Goal: Transaction & Acquisition: Subscribe to service/newsletter

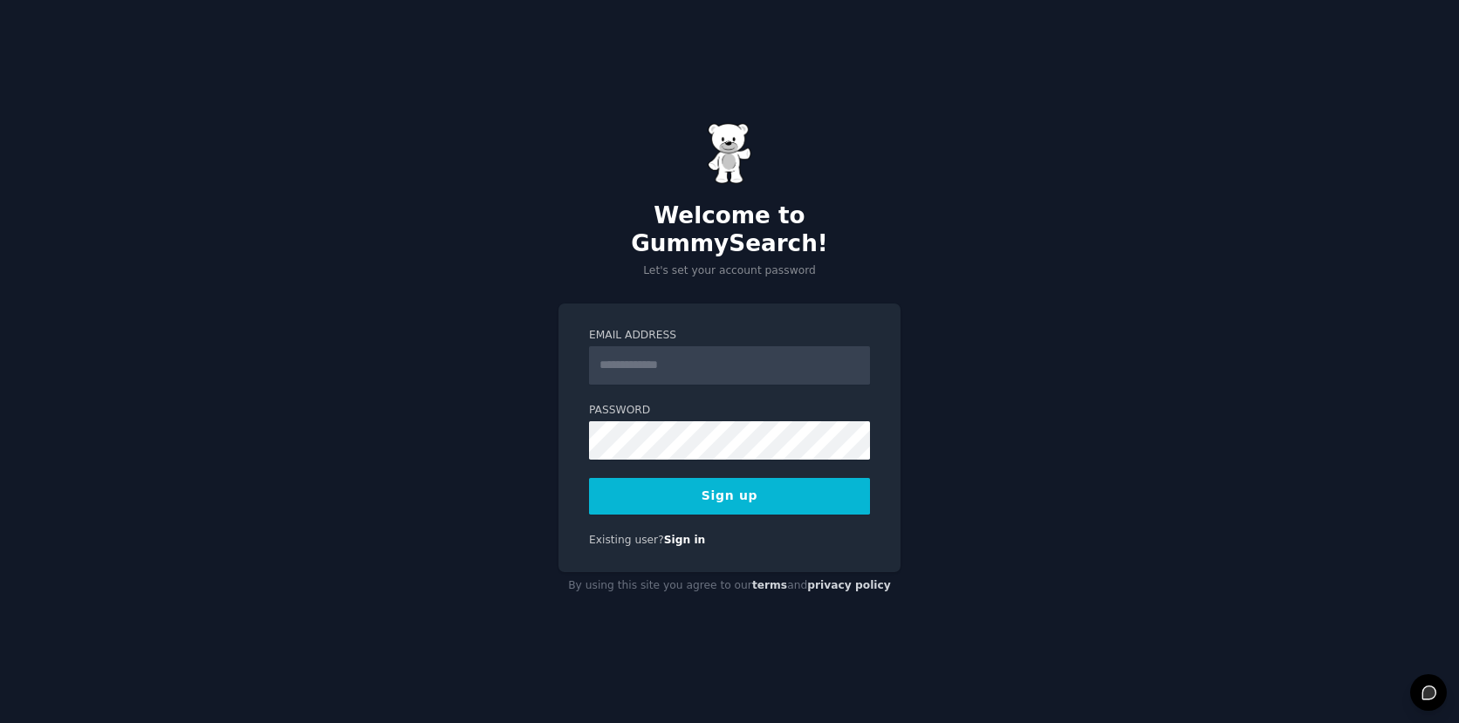
click at [679, 360] on input "Email Address" at bounding box center [729, 365] width 281 height 38
type input "**********"
click at [1100, 432] on div "**********" at bounding box center [729, 361] width 1459 height 723
click at [813, 485] on button "Sign up" at bounding box center [729, 496] width 281 height 37
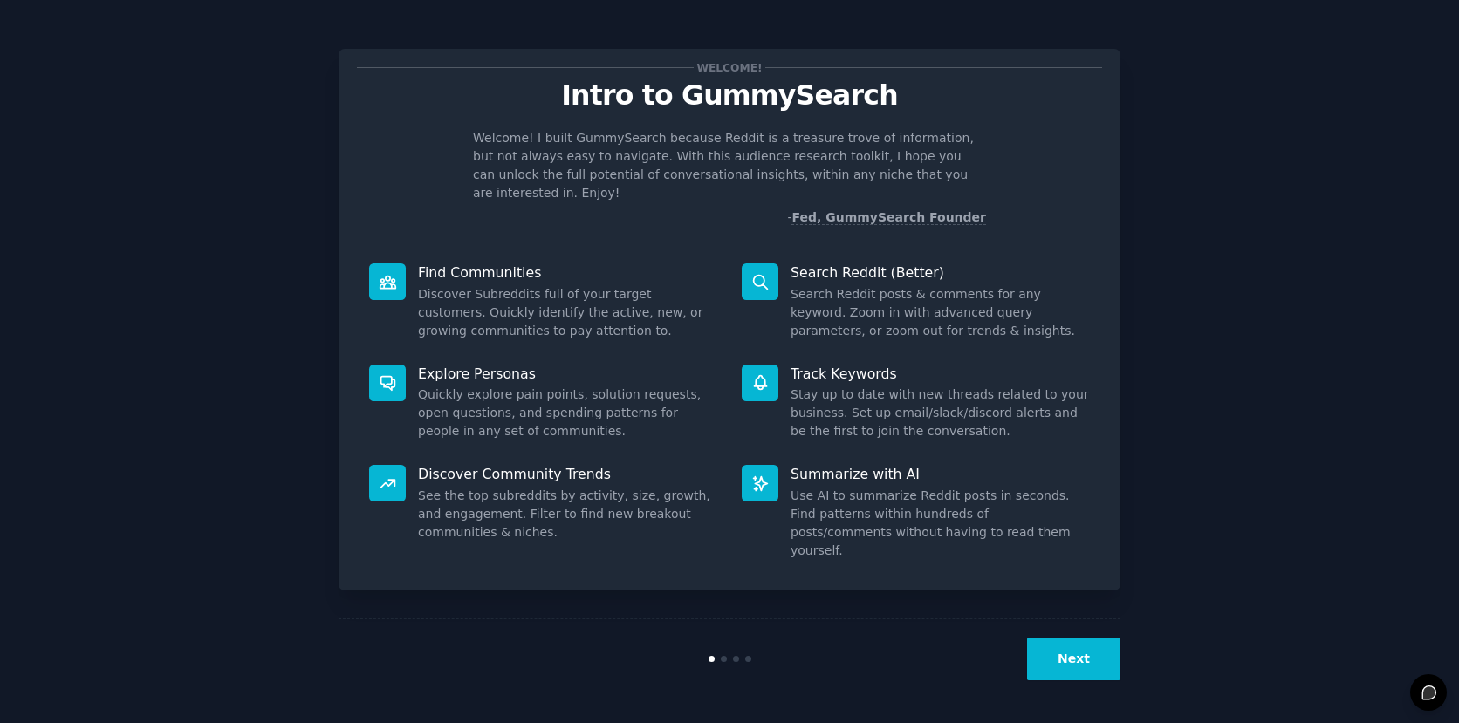
click at [1095, 664] on button "Next" at bounding box center [1073, 659] width 93 height 43
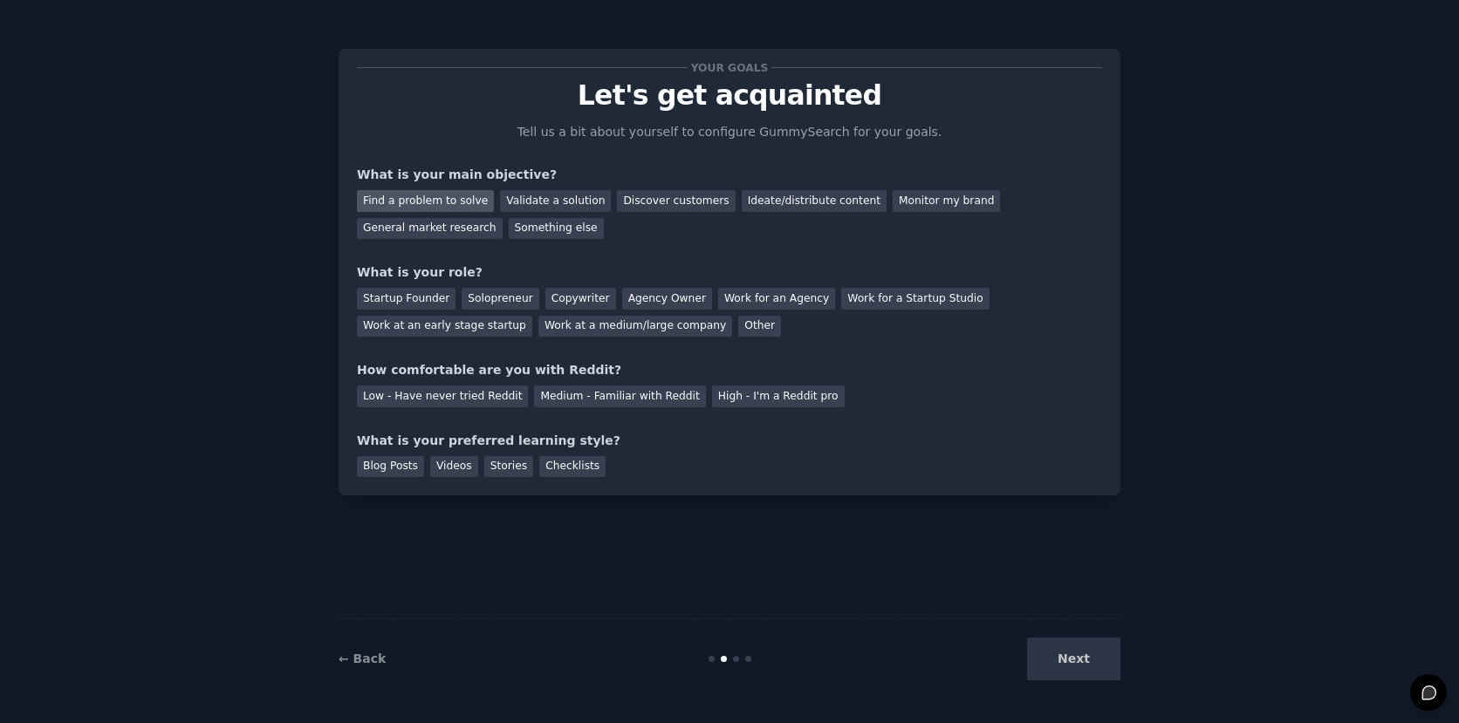
click at [437, 195] on div "Find a problem to solve" at bounding box center [425, 201] width 137 height 22
click at [440, 225] on div "General market research" at bounding box center [430, 229] width 146 height 22
click at [436, 206] on div "Find a problem to solve" at bounding box center [425, 201] width 137 height 22
click at [546, 400] on div "Medium - Familiar with Reddit" at bounding box center [619, 397] width 171 height 22
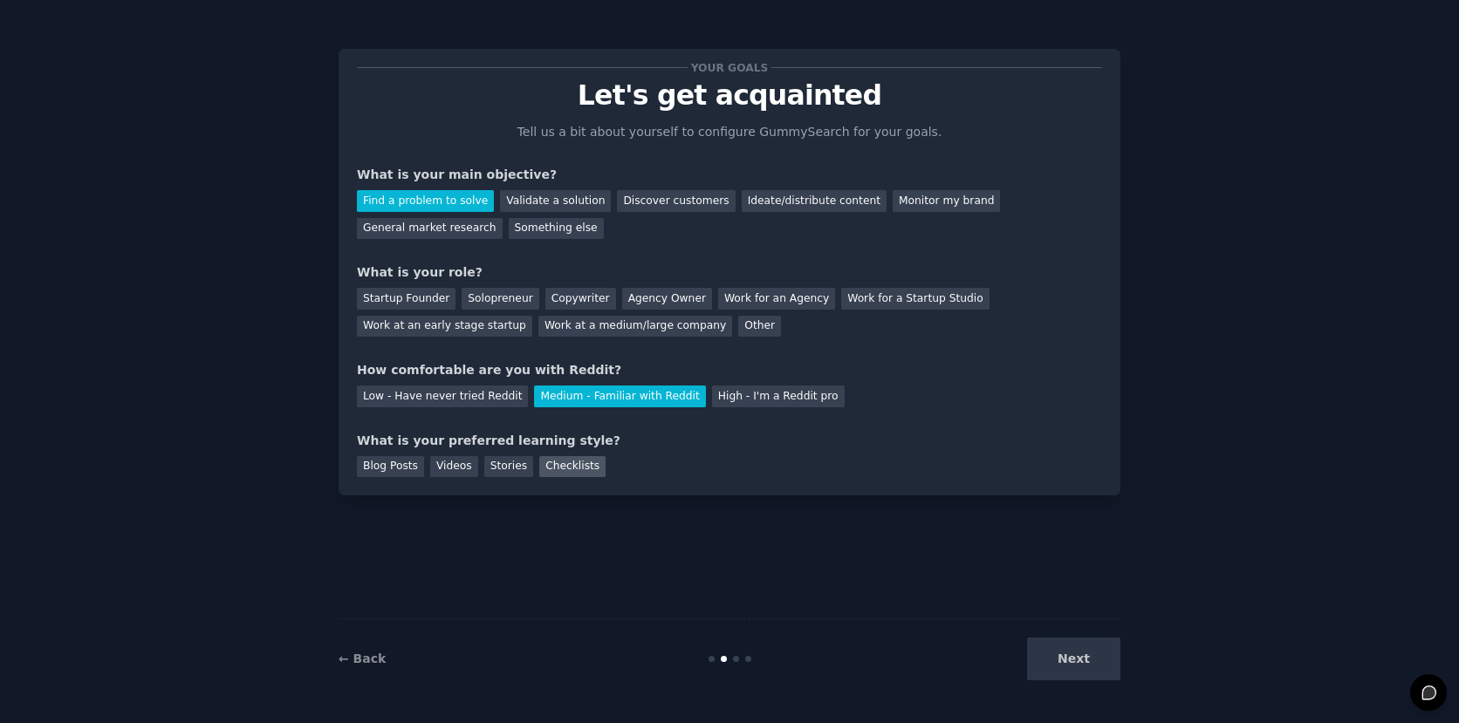
click at [566, 462] on div "Checklists" at bounding box center [572, 467] width 66 height 22
click at [1075, 641] on div "Next" at bounding box center [990, 659] width 261 height 43
click at [1079, 660] on div "Next" at bounding box center [990, 659] width 261 height 43
click at [572, 326] on div "Work at a medium/large company" at bounding box center [635, 327] width 194 height 22
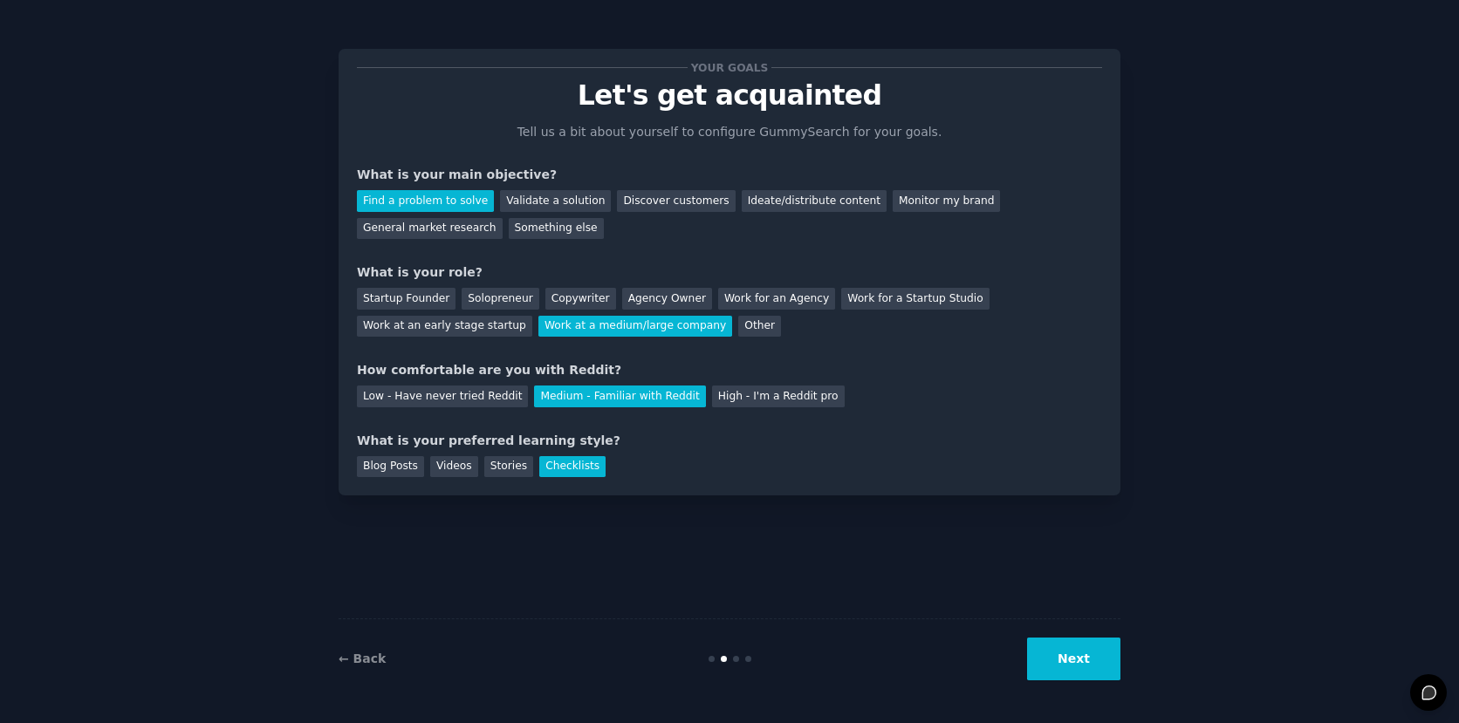
click at [1101, 665] on button "Next" at bounding box center [1073, 659] width 93 height 43
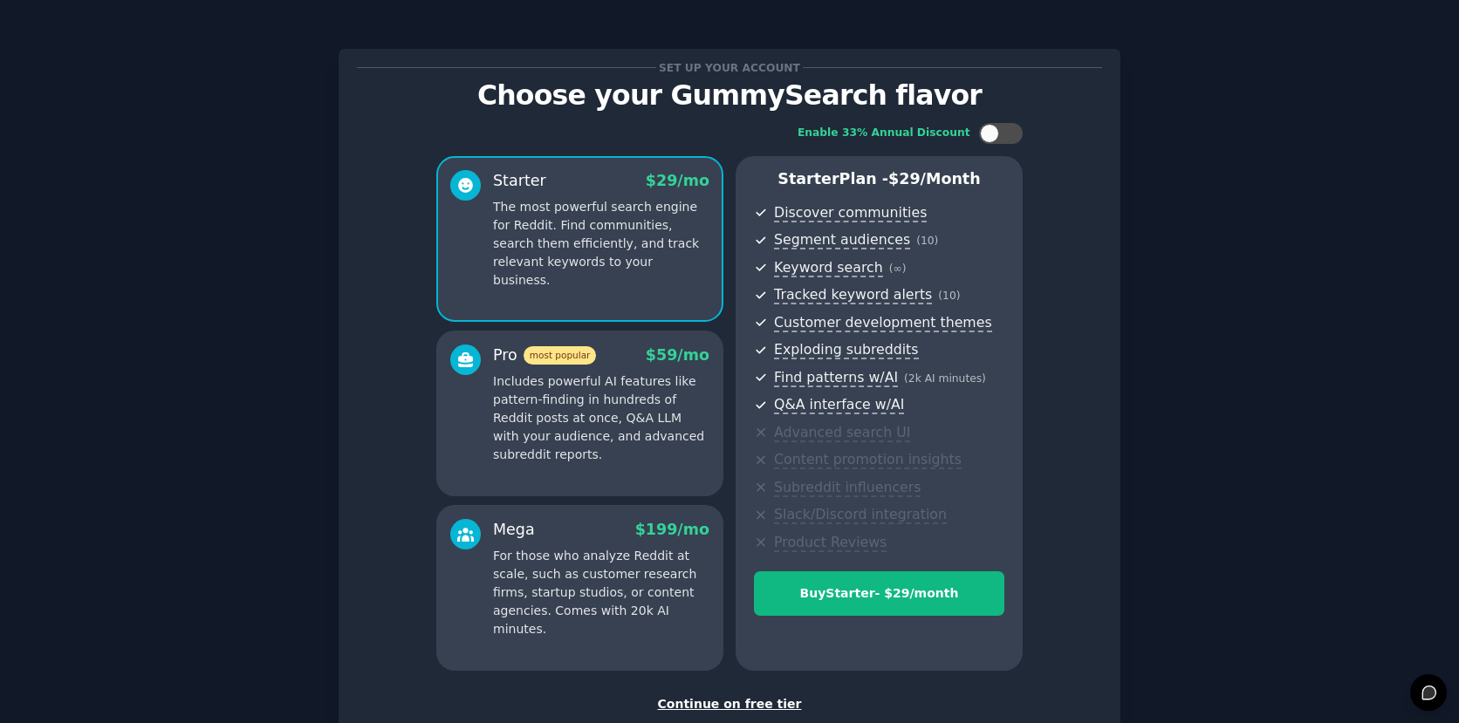
click at [751, 705] on div "Continue on free tier" at bounding box center [729, 704] width 745 height 18
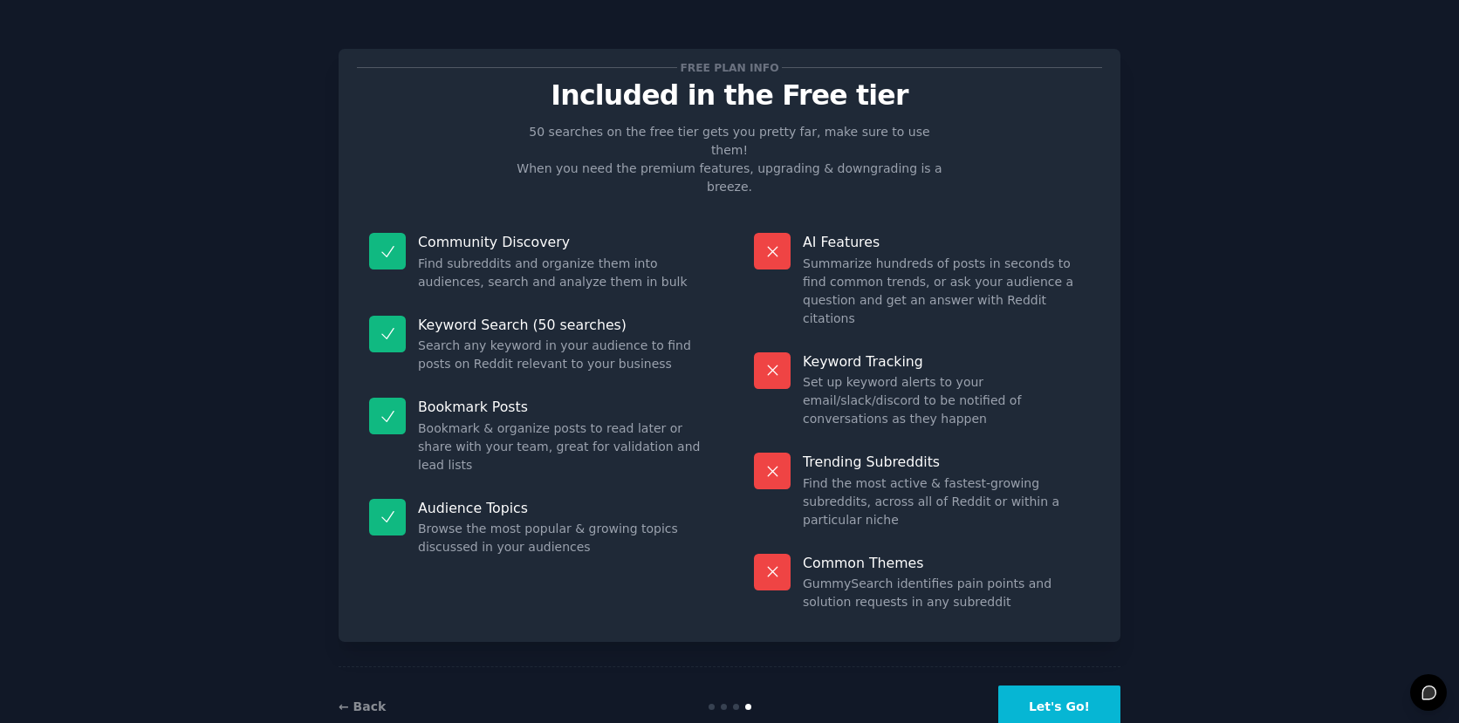
click at [1046, 686] on button "Let's Go!" at bounding box center [1059, 707] width 122 height 43
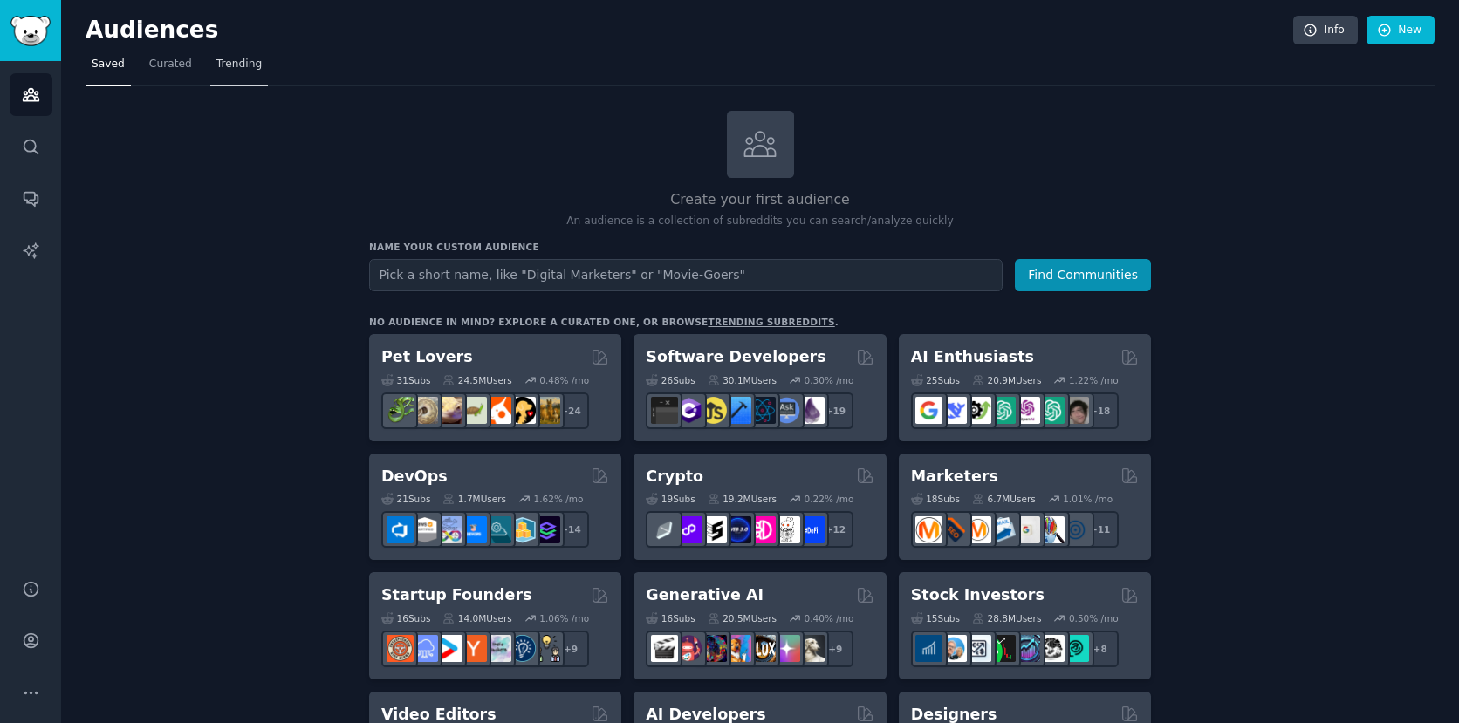
click at [239, 70] on span "Trending" at bounding box center [238, 65] width 45 height 16
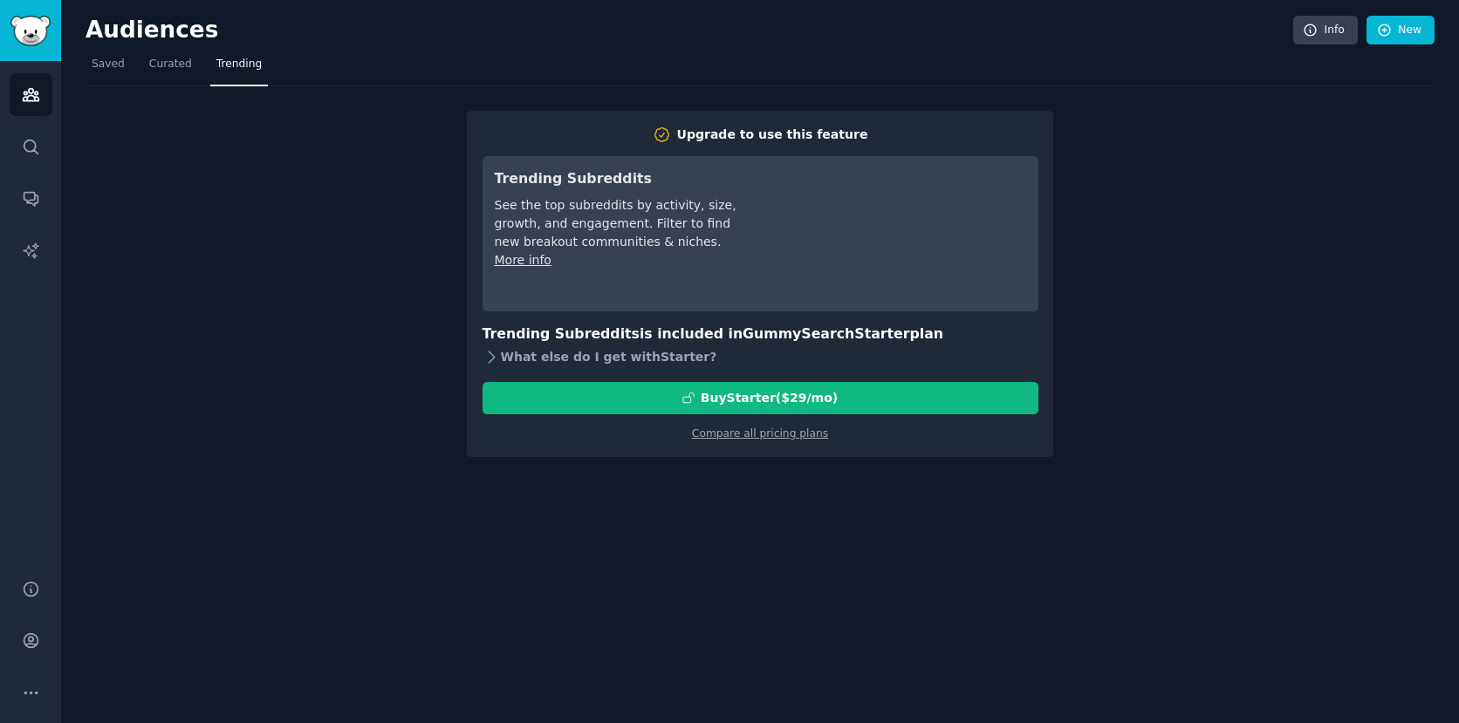
click at [583, 358] on div "What else do I get with Starter ?" at bounding box center [761, 358] width 556 height 24
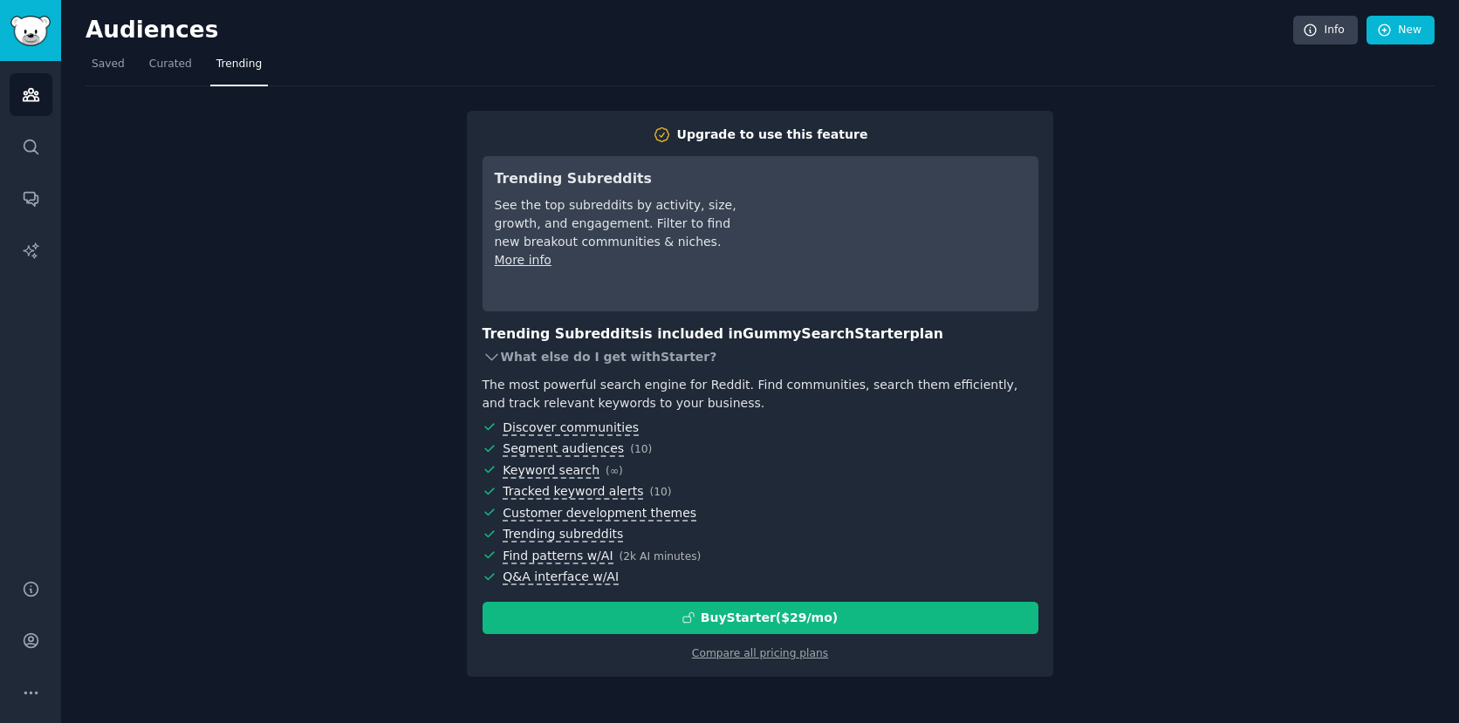
click at [583, 358] on div "What else do I get with Starter ?" at bounding box center [761, 358] width 556 height 24
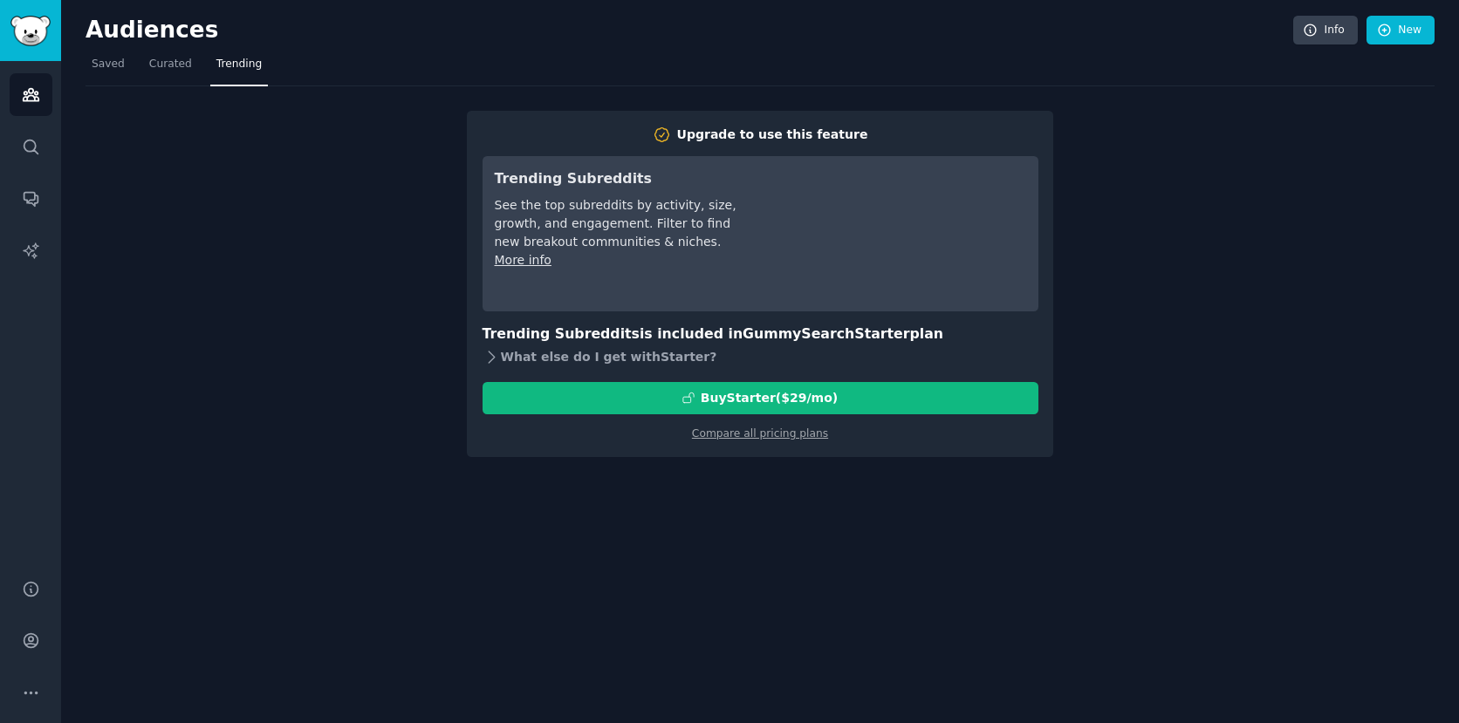
click at [623, 348] on div "What else do I get with Starter ?" at bounding box center [761, 358] width 556 height 24
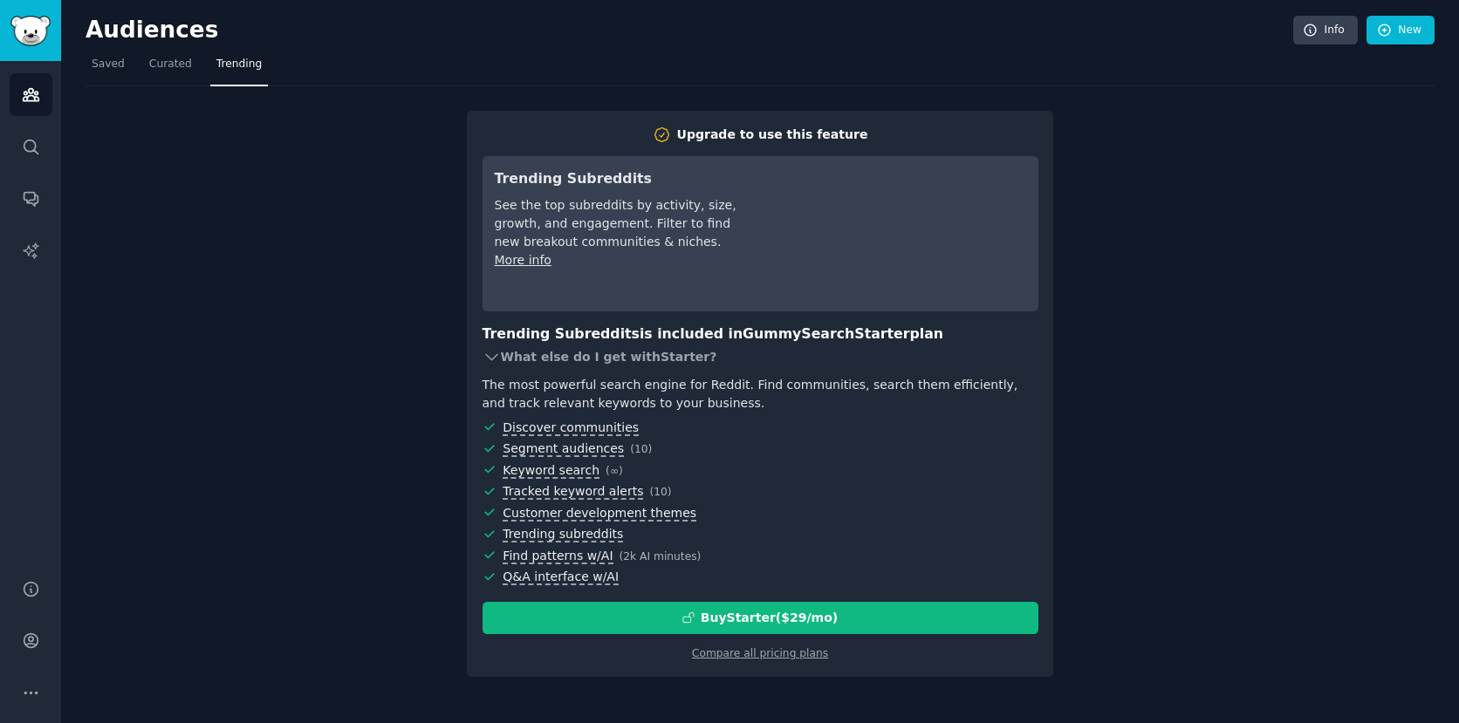
click at [623, 351] on div "What else do I get with Starter ?" at bounding box center [761, 358] width 556 height 24
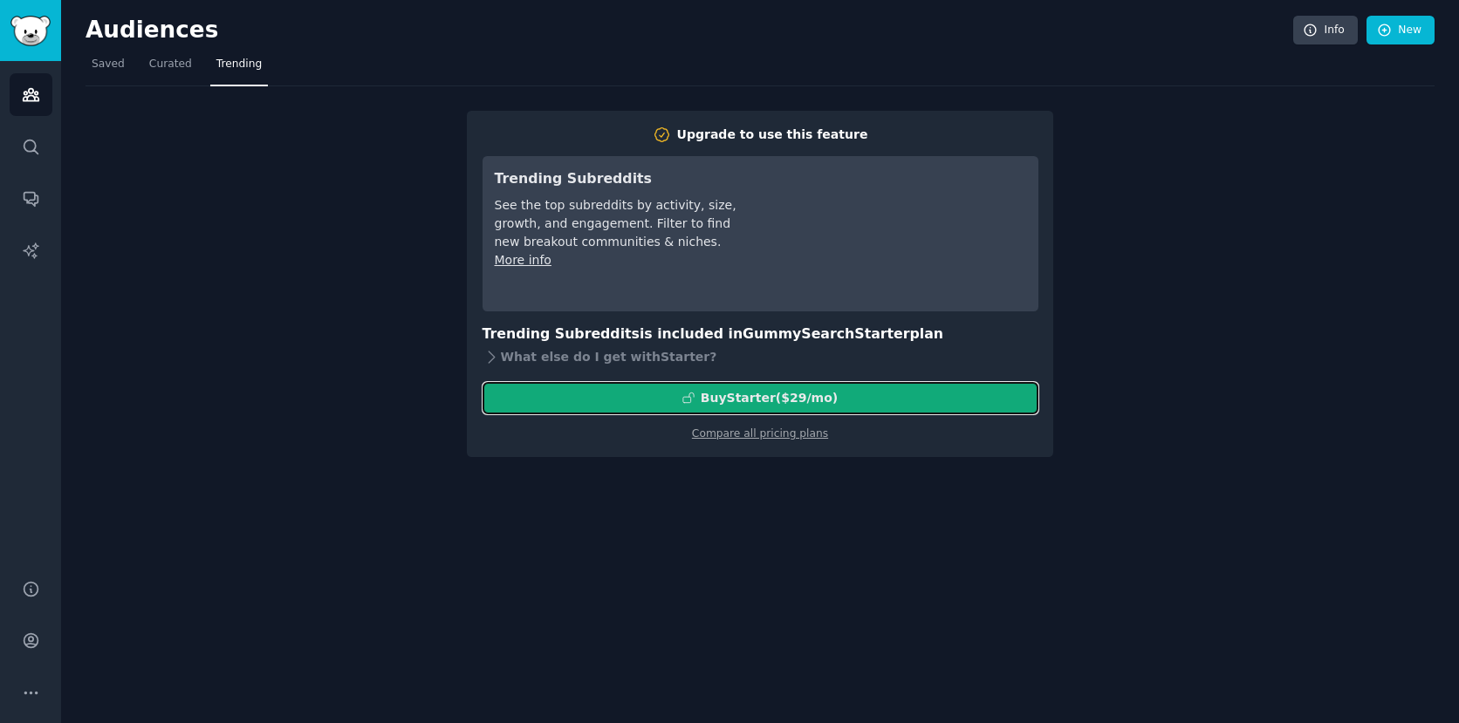
click at [841, 402] on div "Buy Starter ($ 29 /mo )" at bounding box center [760, 398] width 554 height 18
